Goal: Task Accomplishment & Management: Use online tool/utility

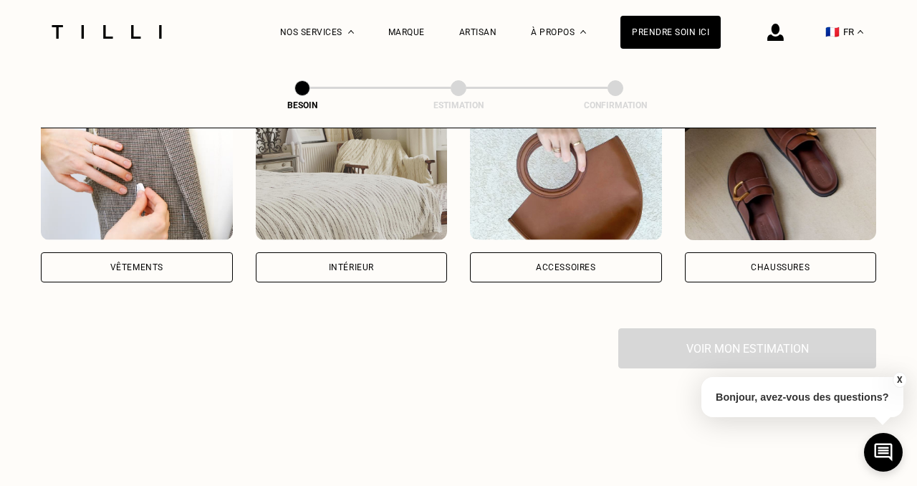
scroll to position [318, 0]
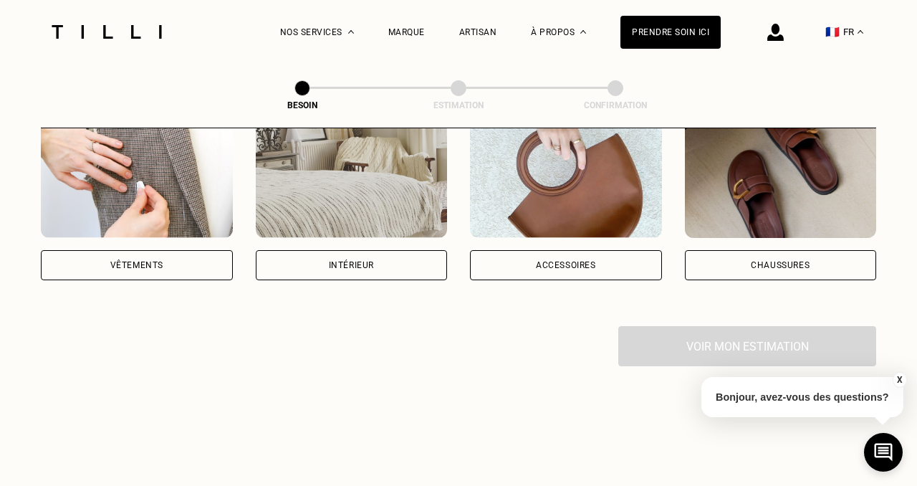
click at [170, 163] on img at bounding box center [137, 173] width 192 height 129
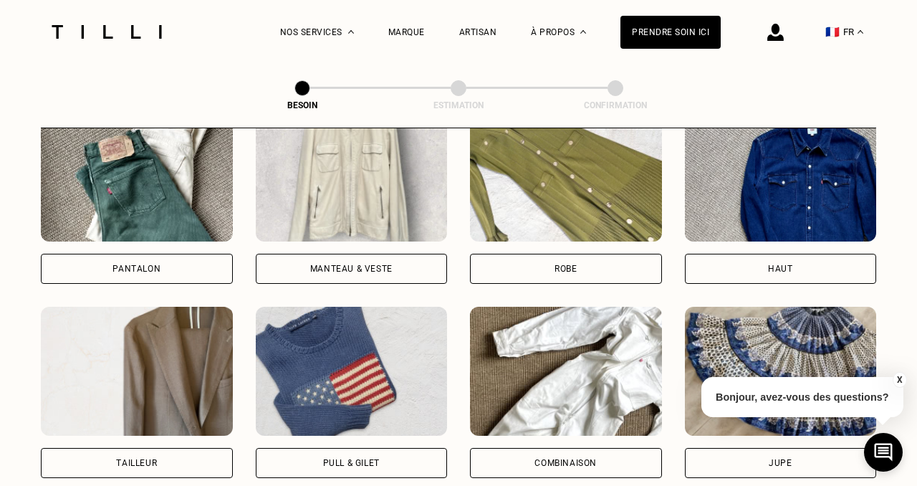
scroll to position [718, 0]
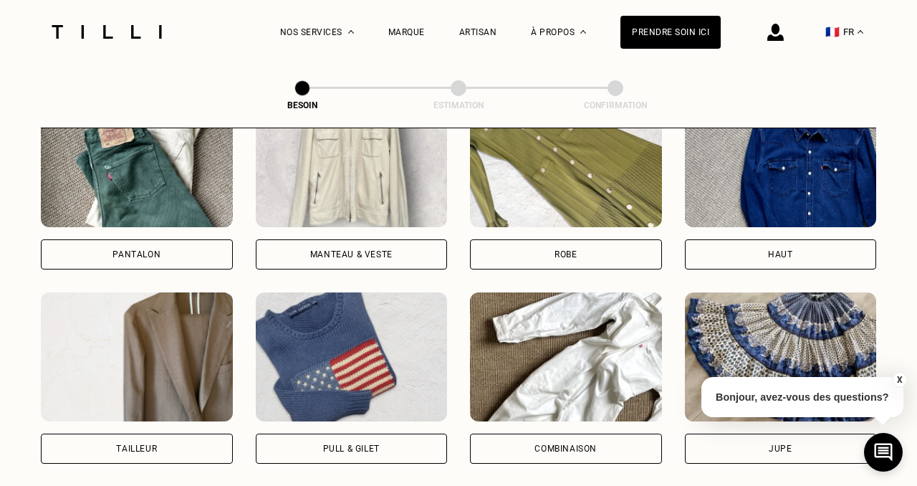
click at [356, 204] on img at bounding box center [352, 162] width 192 height 129
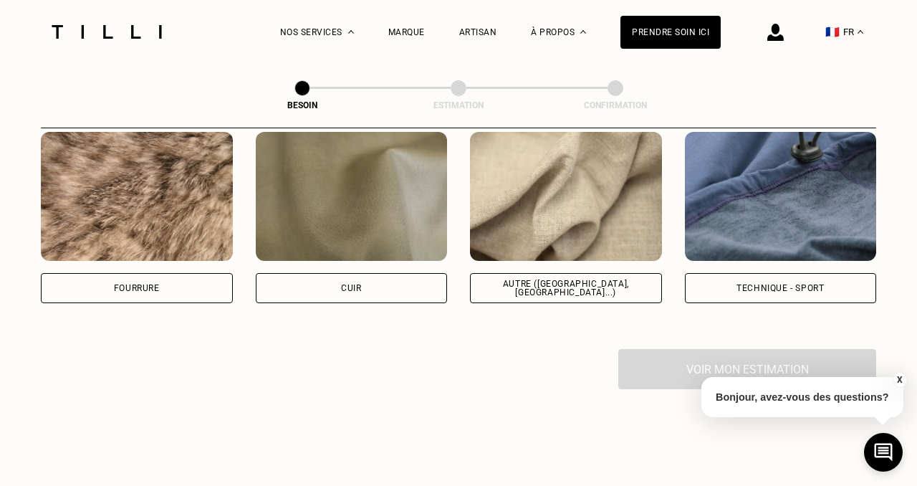
scroll to position [1759, 0]
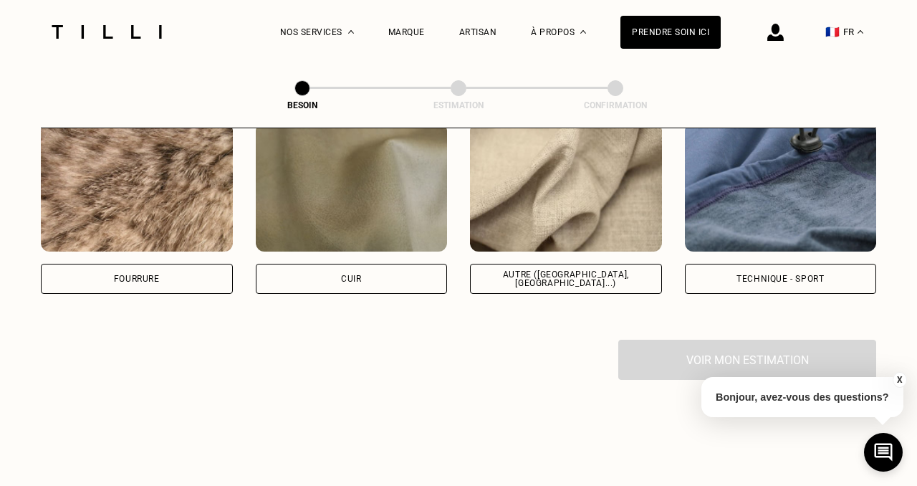
click at [559, 217] on img at bounding box center [566, 187] width 192 height 129
select select "FR"
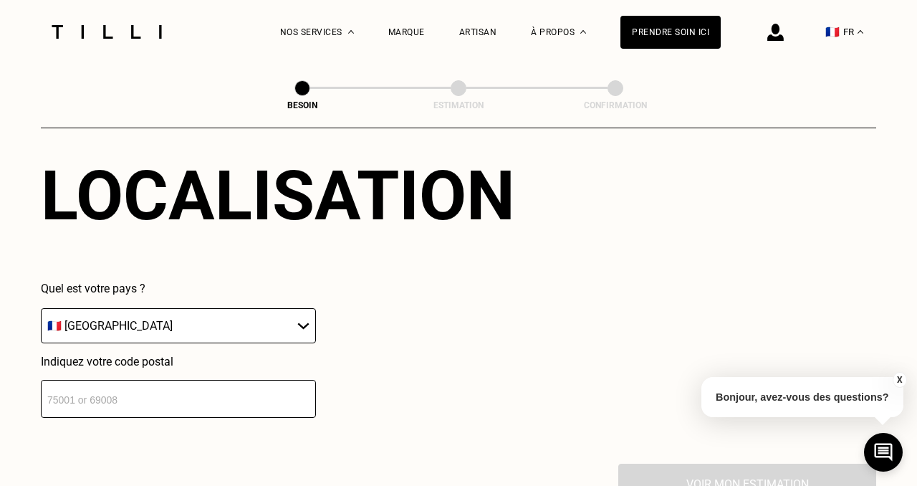
scroll to position [2092, 0]
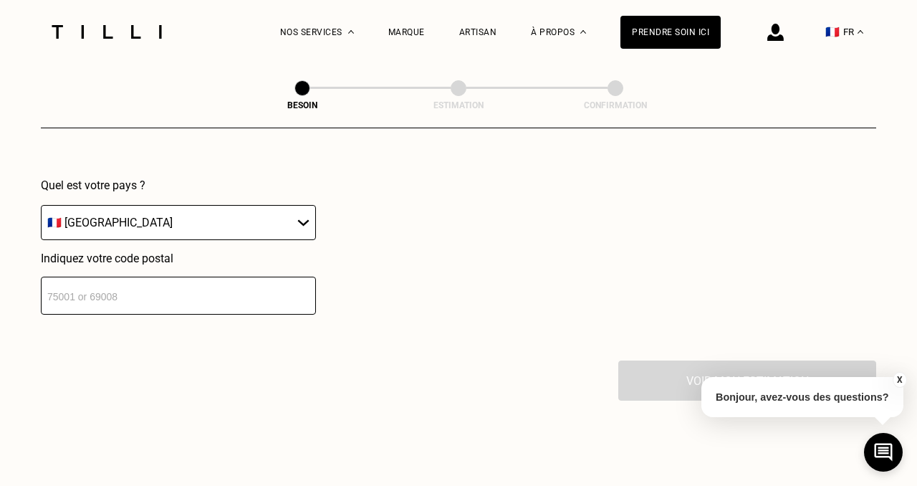
click at [181, 289] on input "number" at bounding box center [178, 296] width 275 height 38
type input "17300"
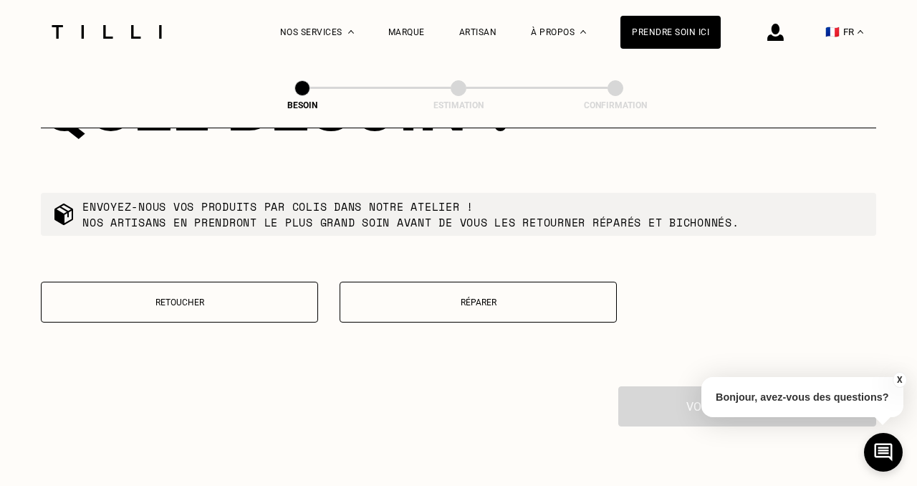
scroll to position [2408, 0]
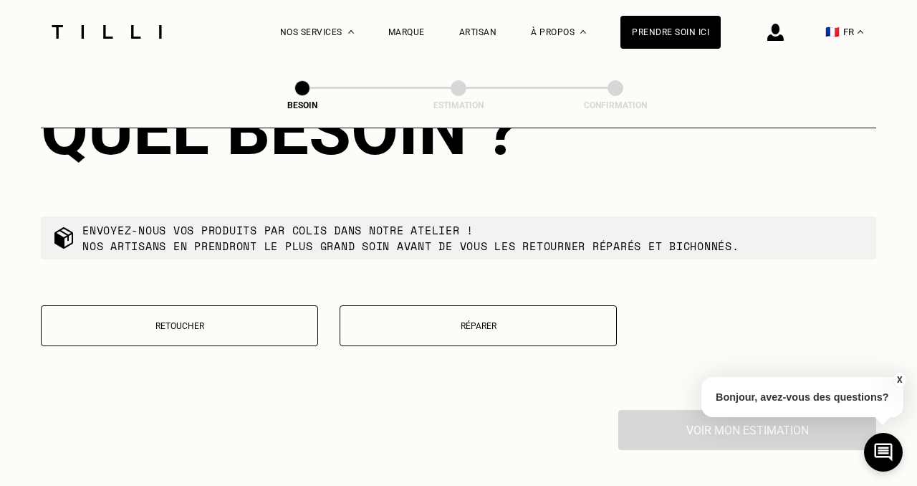
click at [209, 321] on p "Retoucher" at bounding box center [180, 326] width 262 height 10
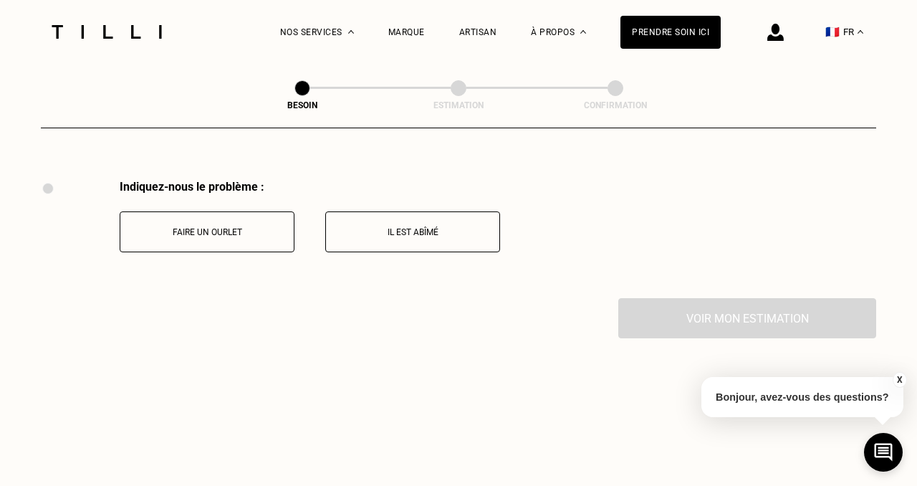
scroll to position [2643, 0]
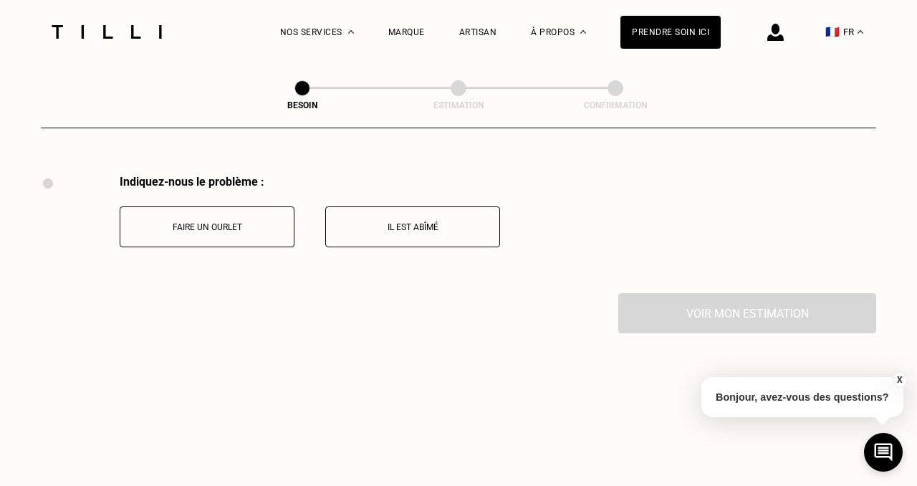
click at [403, 222] on p "Il est abîmé" at bounding box center [412, 227] width 159 height 10
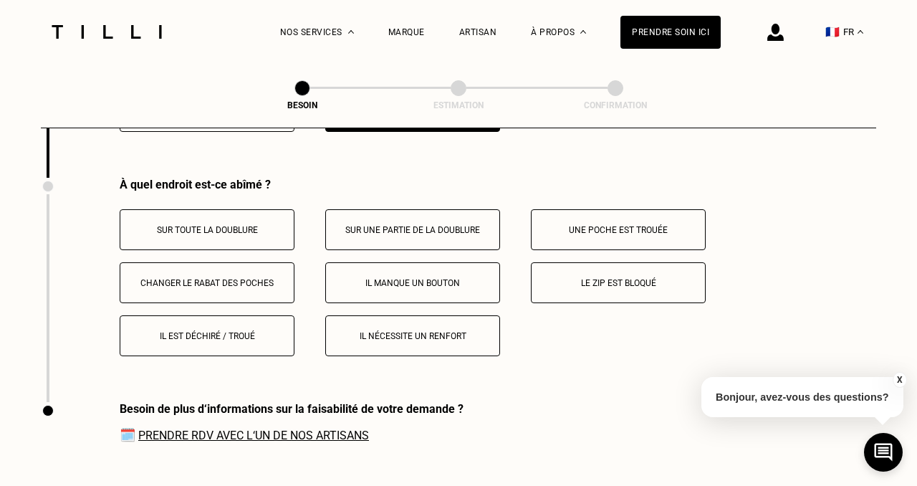
scroll to position [2761, 0]
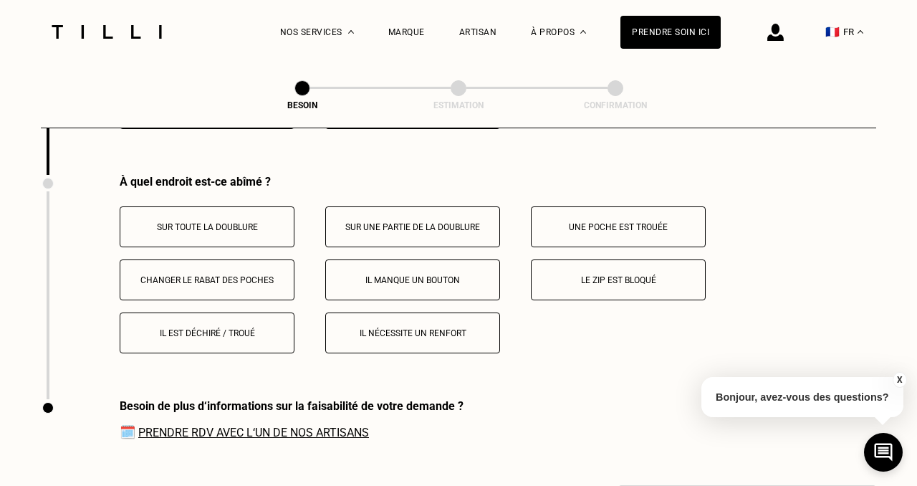
click at [235, 312] on button "Il est déchiré / troué" at bounding box center [207, 332] width 175 height 41
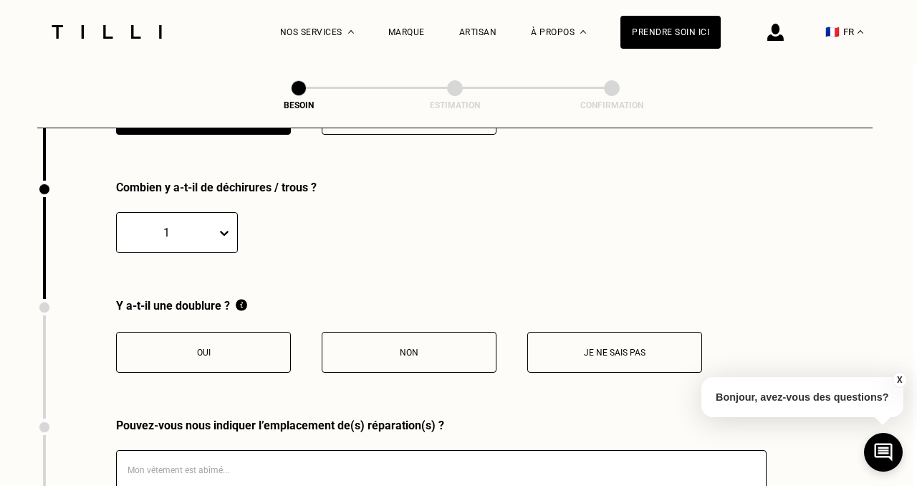
scroll to position [2985, 4]
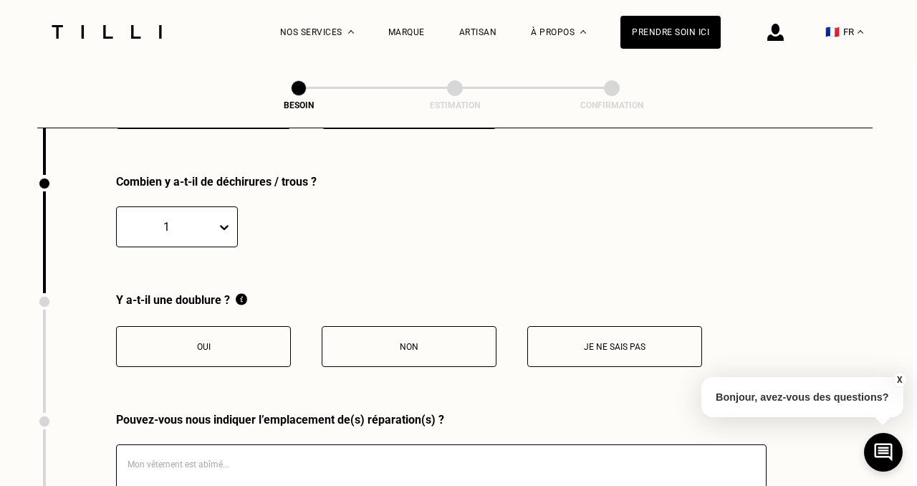
click at [253, 342] on p "Oui" at bounding box center [203, 347] width 159 height 10
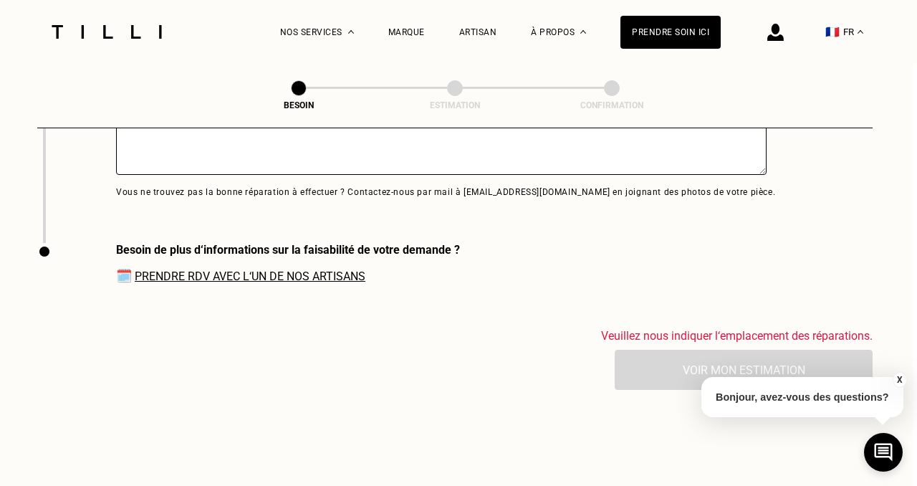
scroll to position [3359, 4]
